Goal: Task Accomplishment & Management: Complete application form

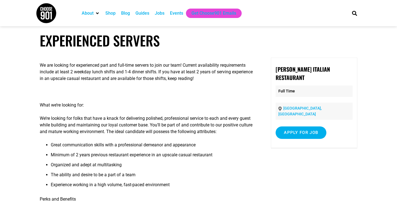
scroll to position [4, 0]
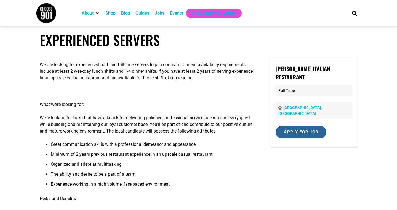
click at [302, 126] on input "Apply for job" at bounding box center [301, 132] width 51 height 12
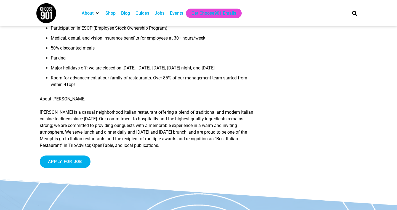
scroll to position [297, 0]
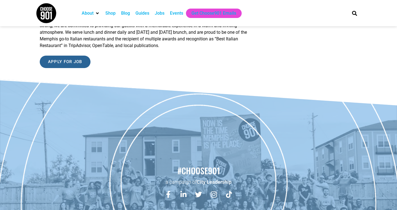
click at [49, 68] on input "Apply for job" at bounding box center [65, 62] width 51 height 12
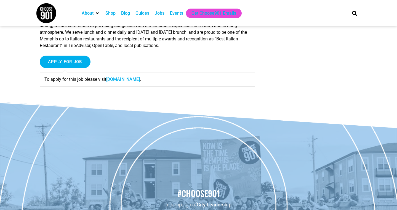
click at [116, 82] on link "4tophospitality.com" at bounding box center [123, 79] width 34 height 5
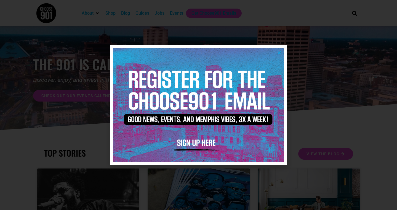
click at [304, 41] on div at bounding box center [198, 105] width 397 height 210
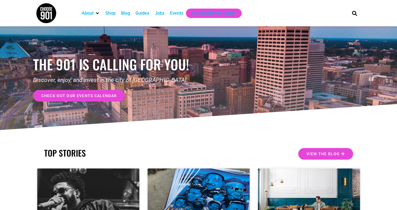
click at [161, 13] on div "Jobs" at bounding box center [160, 13] width 10 height 7
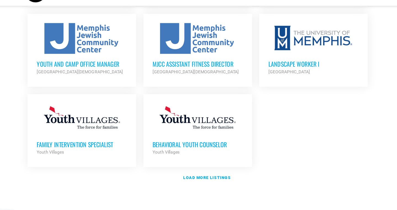
scroll to position [626, 0]
click at [183, 178] on strong "Load more listings" at bounding box center [200, 180] width 43 height 4
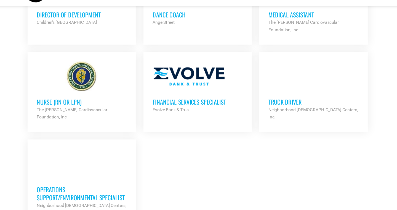
scroll to position [1138, 0]
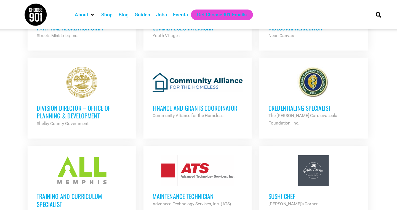
scroll to position [1533, 0]
